Goal: Transaction & Acquisition: Purchase product/service

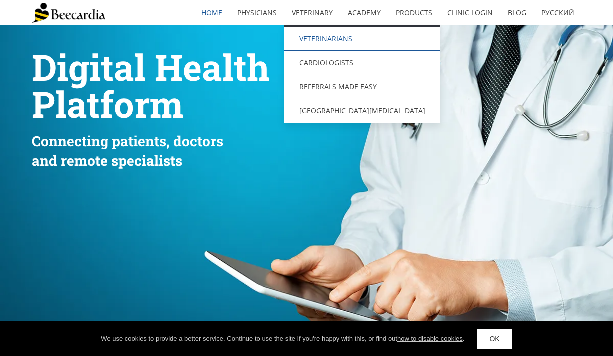
click at [322, 35] on link "Veterinarians" at bounding box center [362, 39] width 156 height 24
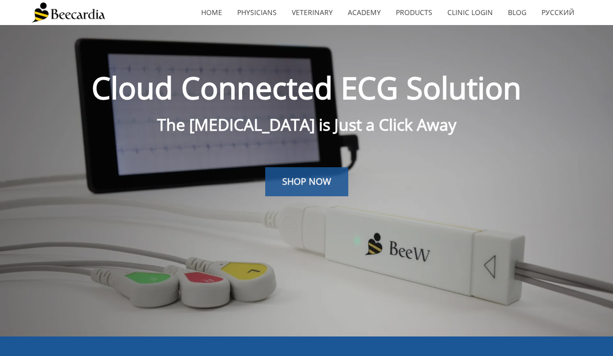
click at [295, 183] on span "SHOP NOW" at bounding box center [306, 181] width 49 height 12
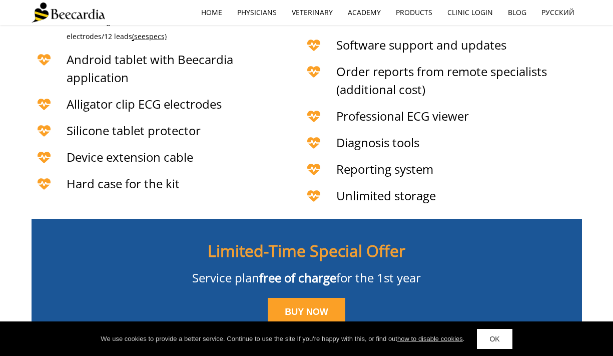
scroll to position [2283, 0]
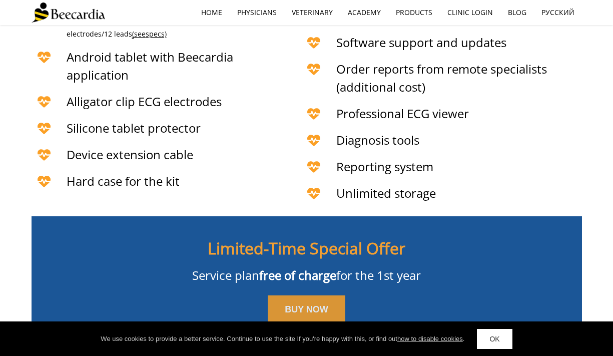
click at [281, 295] on link "BUY NOW" at bounding box center [307, 309] width 78 height 29
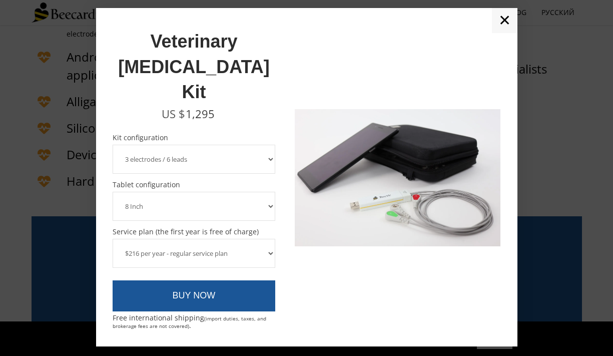
click at [196, 145] on select "3 electrodes / 6 leads 5 electrodes / 7 leads" at bounding box center [194, 159] width 163 height 29
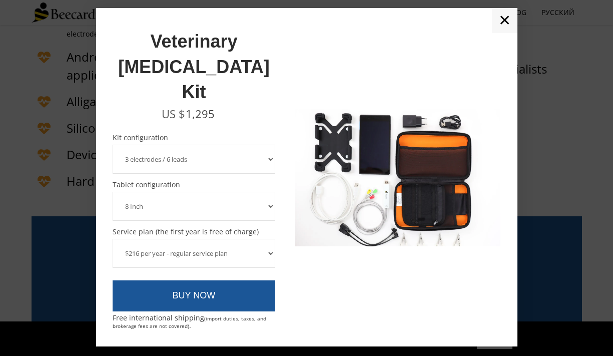
click at [113, 145] on select "3 electrodes / 6 leads 5 electrodes / 7 leads" at bounding box center [194, 159] width 163 height 29
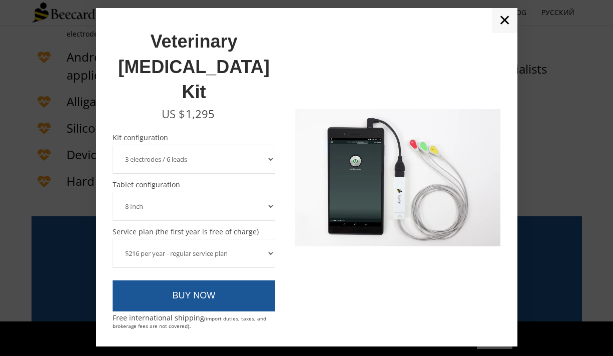
click at [175, 192] on select "8 Inch 10 Inch" at bounding box center [194, 206] width 163 height 29
click at [113, 192] on select "8 Inch 10 Inch" at bounding box center [194, 206] width 163 height 29
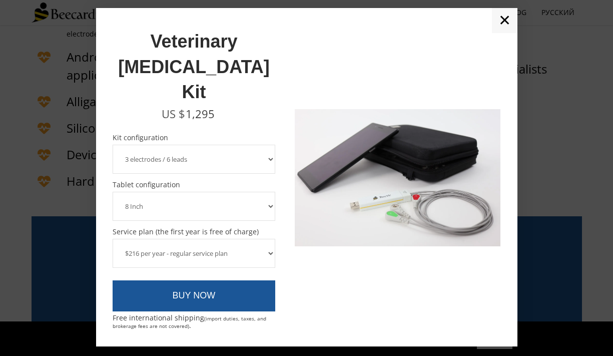
click at [175, 192] on select "8 Inch 10 Inch" at bounding box center [194, 206] width 163 height 29
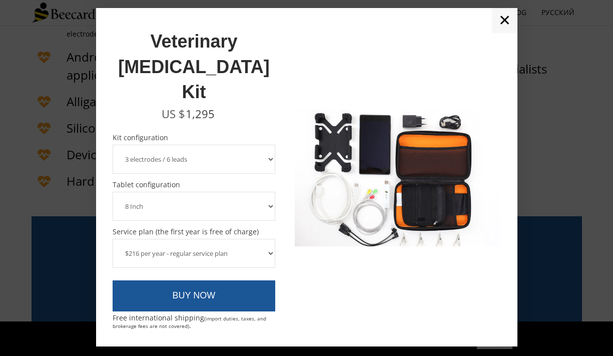
click at [113, 192] on select "8 Inch 10 Inch" at bounding box center [194, 206] width 163 height 29
click at [175, 192] on select "8 Inch 10 Inch" at bounding box center [194, 206] width 163 height 29
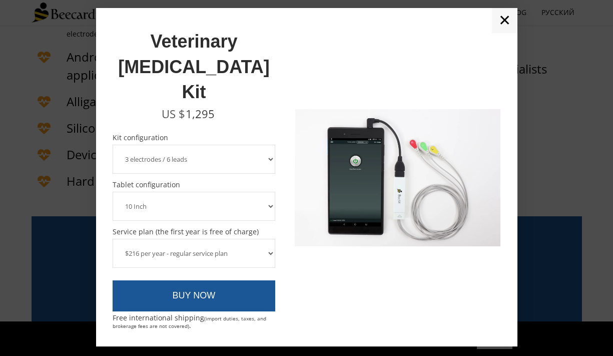
click at [113, 192] on select "8 Inch 10 Inch" at bounding box center [194, 206] width 163 height 29
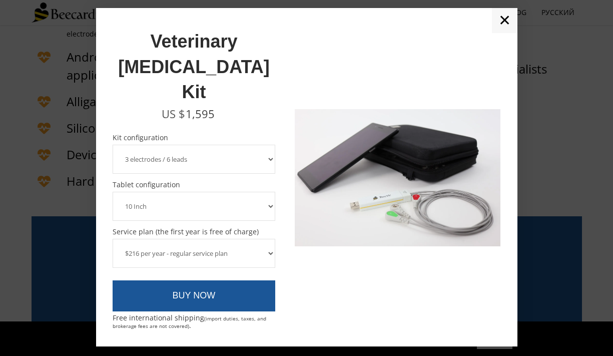
click at [168, 192] on select "8 Inch 10 Inch" at bounding box center [194, 206] width 163 height 29
select select "8 Inch"
click at [113, 192] on select "8 Inch 10 Inch" at bounding box center [194, 206] width 163 height 29
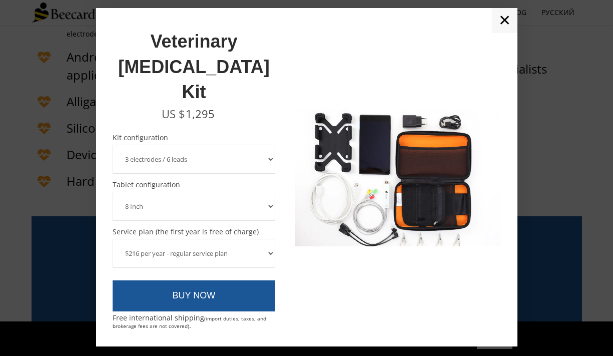
click at [177, 239] on select "$216 per year - regular service plan $120 per year - plan without the device in…" at bounding box center [194, 253] width 163 height 29
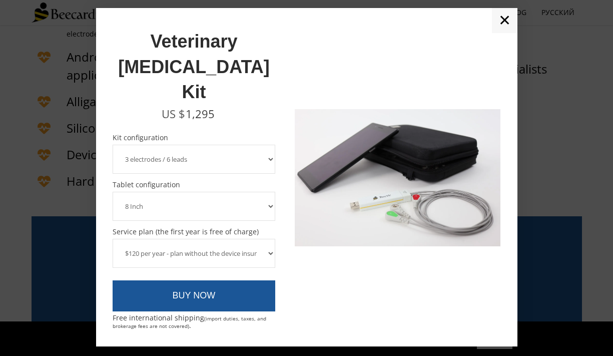
click at [113, 239] on select "$216 per year - regular service plan $120 per year - plan without the device in…" at bounding box center [194, 253] width 163 height 29
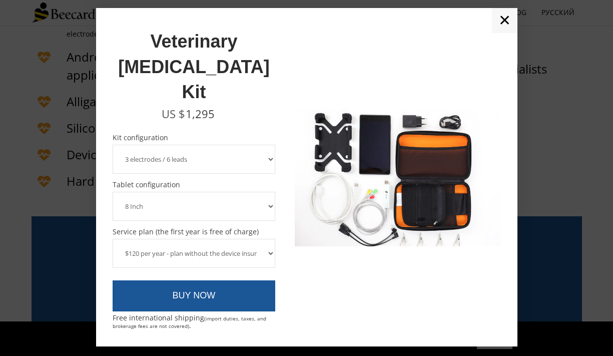
click at [170, 239] on select "$216 per year - regular service plan $120 per year - plan without the device in…" at bounding box center [194, 253] width 163 height 29
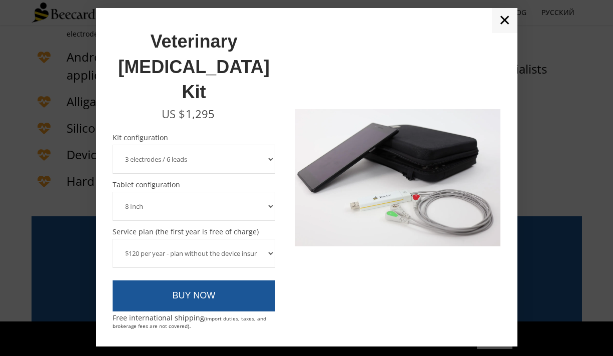
select select "$216 per year - regular service plan"
click at [113, 239] on select "$216 per year - regular service plan $120 per year - plan without the device in…" at bounding box center [194, 253] width 163 height 29
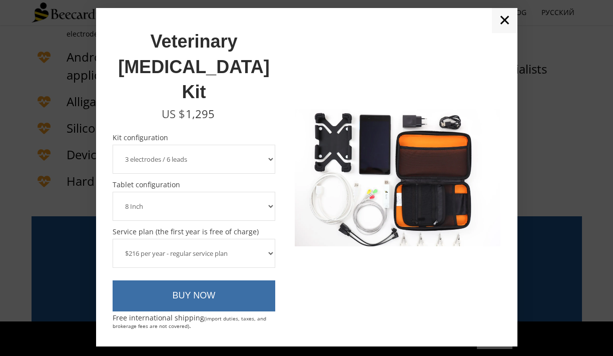
click at [213, 280] on link "BUY NOW" at bounding box center [194, 295] width 163 height 31
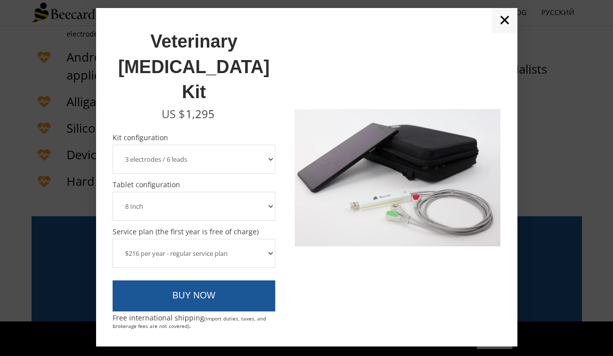
click at [503, 33] on link "✕" at bounding box center [505, 20] width 26 height 25
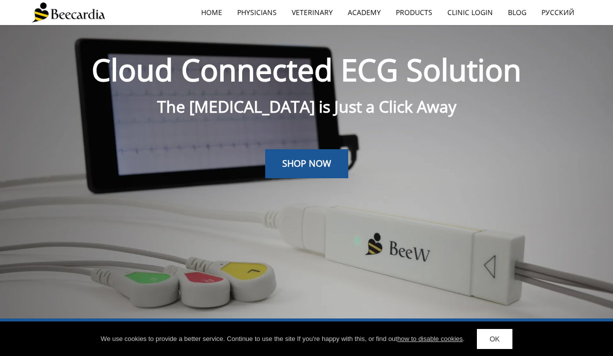
scroll to position [0, 0]
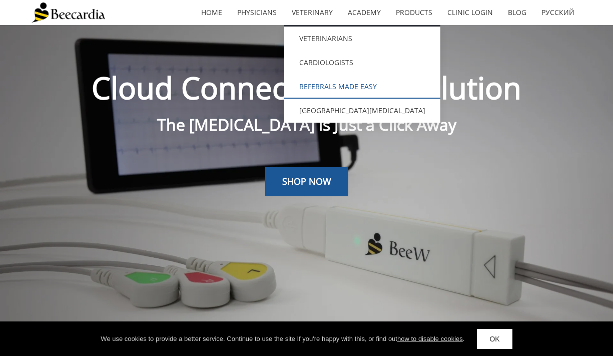
click at [310, 89] on link "Referrals Made Easy" at bounding box center [362, 87] width 156 height 24
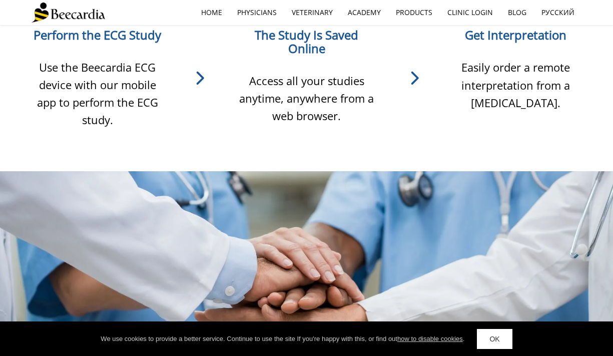
scroll to position [516, 0]
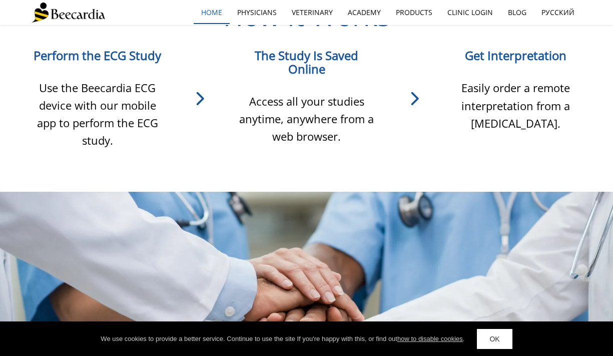
click at [217, 16] on link "home" at bounding box center [212, 12] width 36 height 23
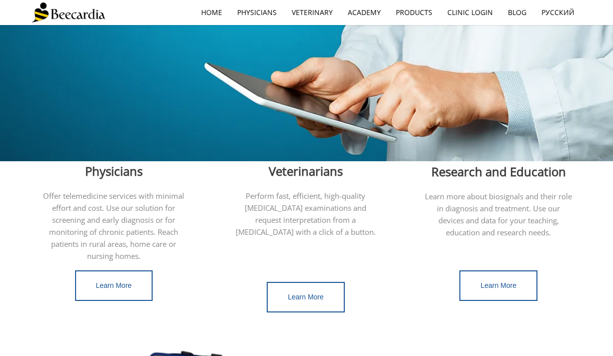
scroll to position [270, 0]
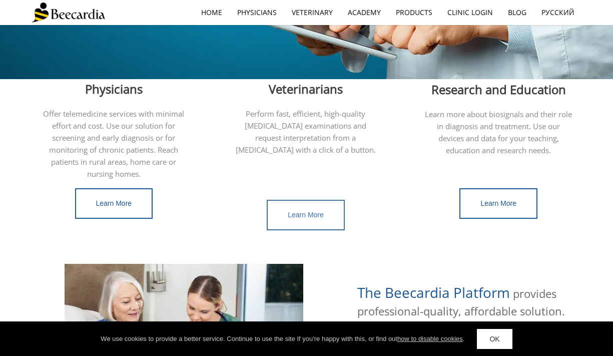
click at [307, 200] on link "Learn More" at bounding box center [306, 215] width 78 height 31
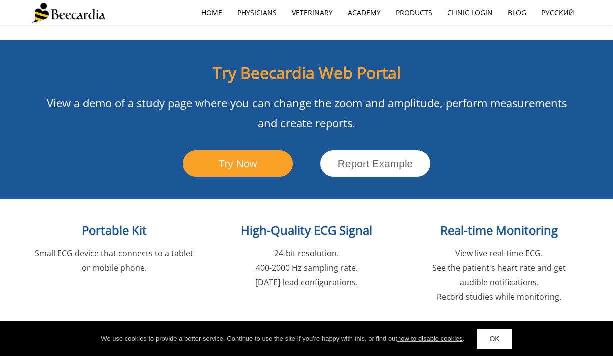
scroll to position [1044, 0]
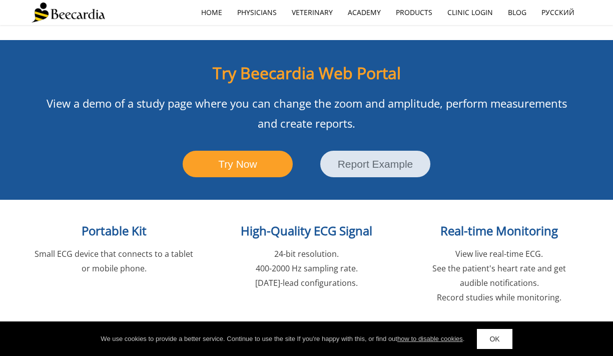
click at [360, 158] on span "Report Example" at bounding box center [376, 164] width 76 height 12
